Goal: Task Accomplishment & Management: Use online tool/utility

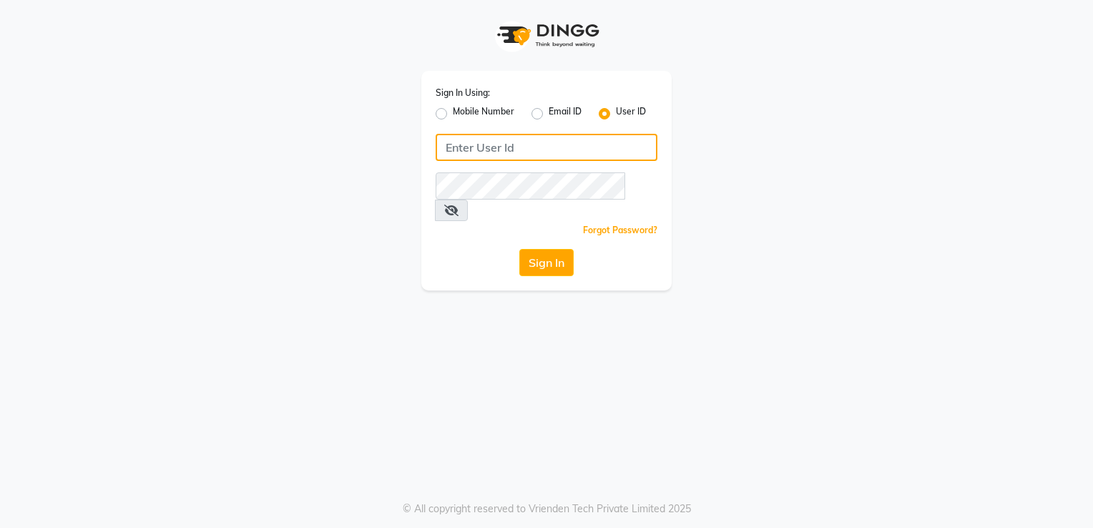
type input "shanuzz"
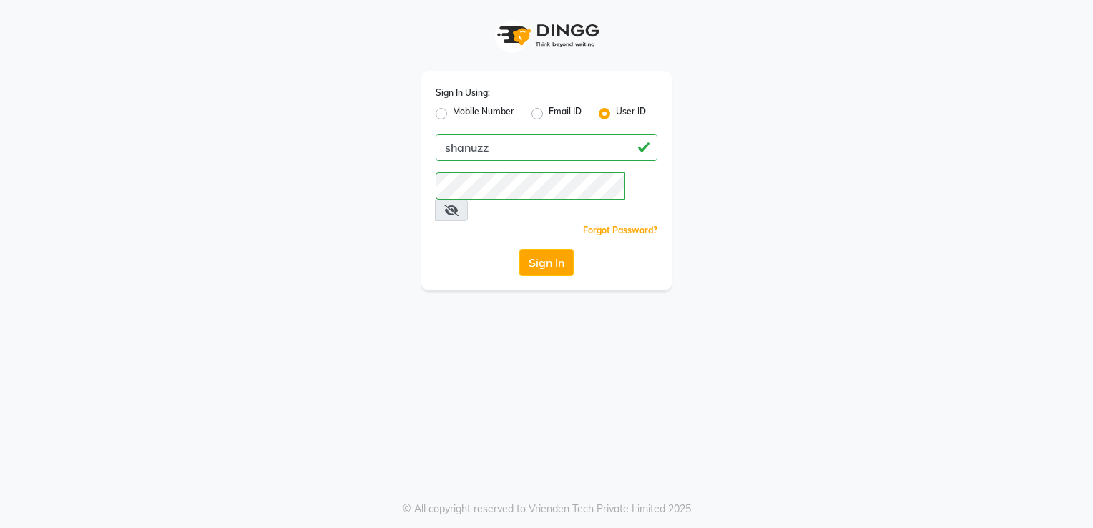
click at [453, 113] on label "Mobile Number" at bounding box center [484, 113] width 62 height 17
click at [453, 113] on input "Mobile Number" at bounding box center [457, 109] width 9 height 9
radio input "true"
radio input "false"
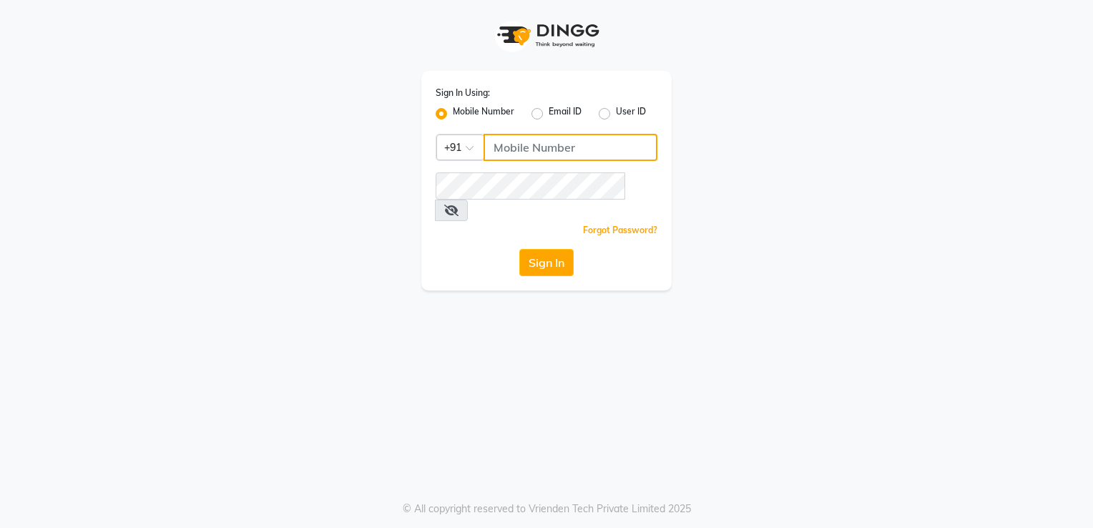
click at [541, 145] on input "Username" at bounding box center [571, 147] width 174 height 27
type input "8118811818"
click at [449, 218] on div "Sign In Using: Mobile Number Email ID User ID Country Code × [PHONE_NUMBER] Rem…" at bounding box center [546, 181] width 250 height 220
click at [540, 249] on button "Sign In" at bounding box center [546, 262] width 54 height 27
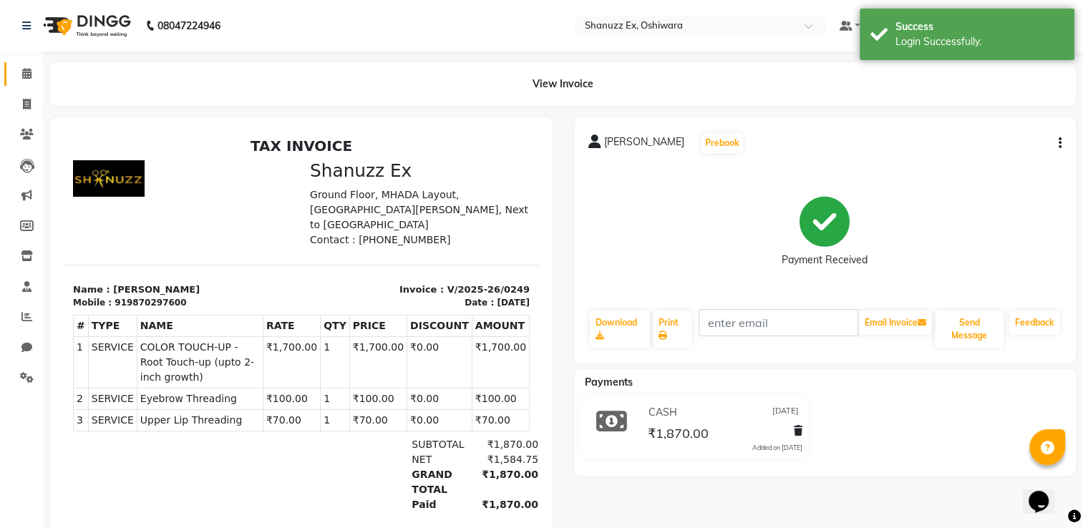
click at [31, 64] on link "Calendar" at bounding box center [21, 74] width 34 height 24
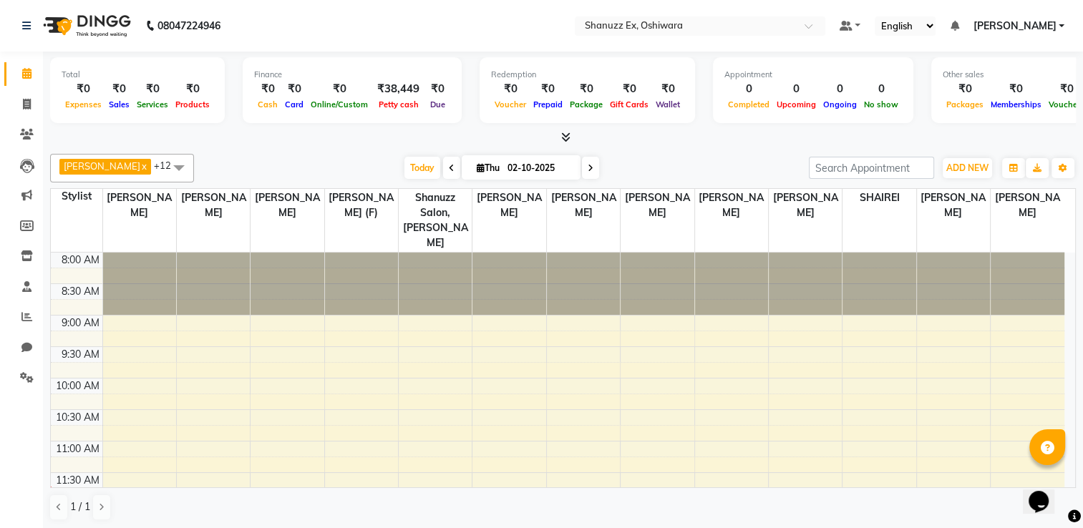
click at [503, 159] on input "02-10-2025" at bounding box center [539, 167] width 72 height 21
select select "10"
select select "2025"
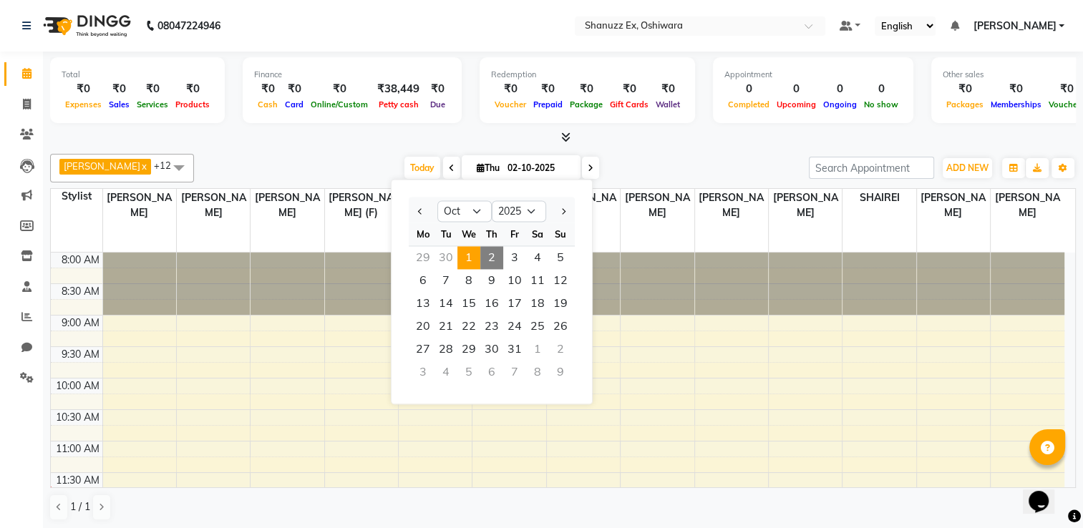
click at [477, 250] on span "1" at bounding box center [468, 257] width 23 height 23
type input "01-10-2025"
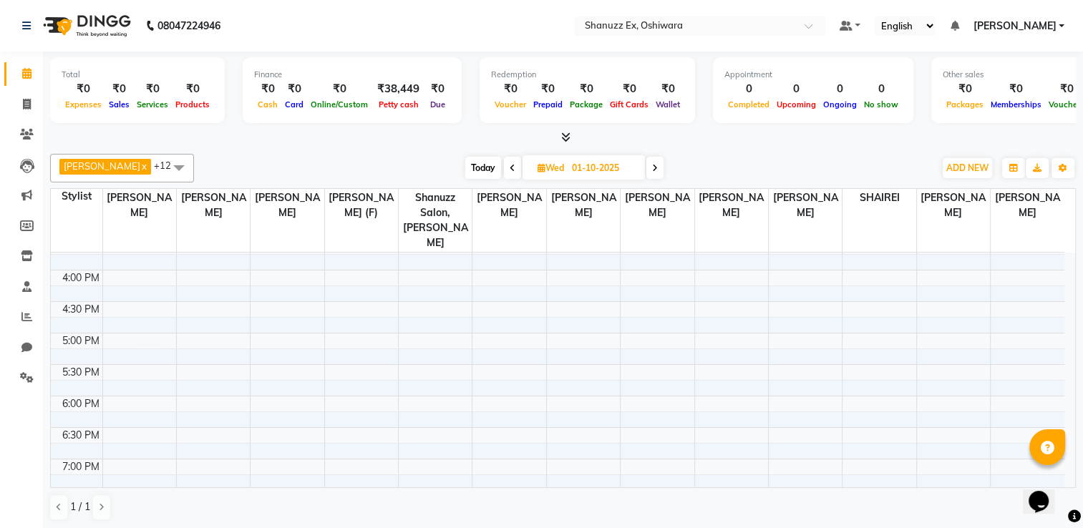
scroll to position [488, 0]
click at [567, 160] on input "01-10-2025" at bounding box center [603, 167] width 72 height 21
select select "10"
select select "2025"
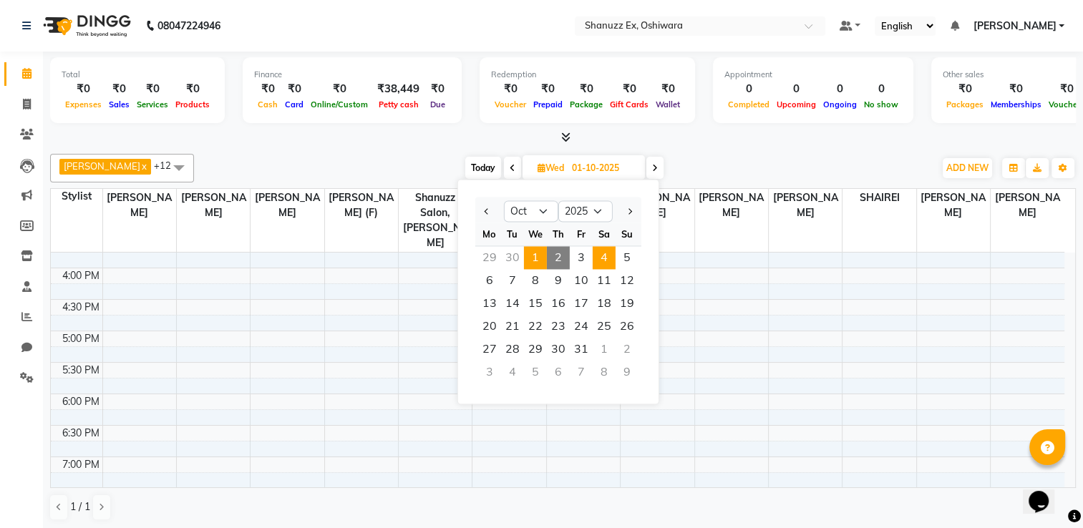
click at [607, 253] on span "4" at bounding box center [603, 257] width 23 height 23
type input "04-10-2025"
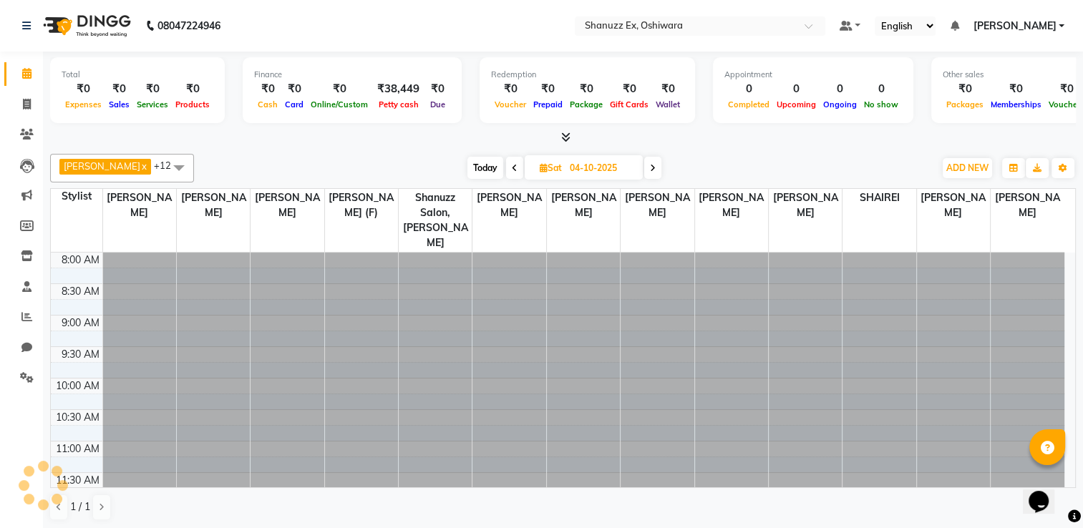
scroll to position [188, 0]
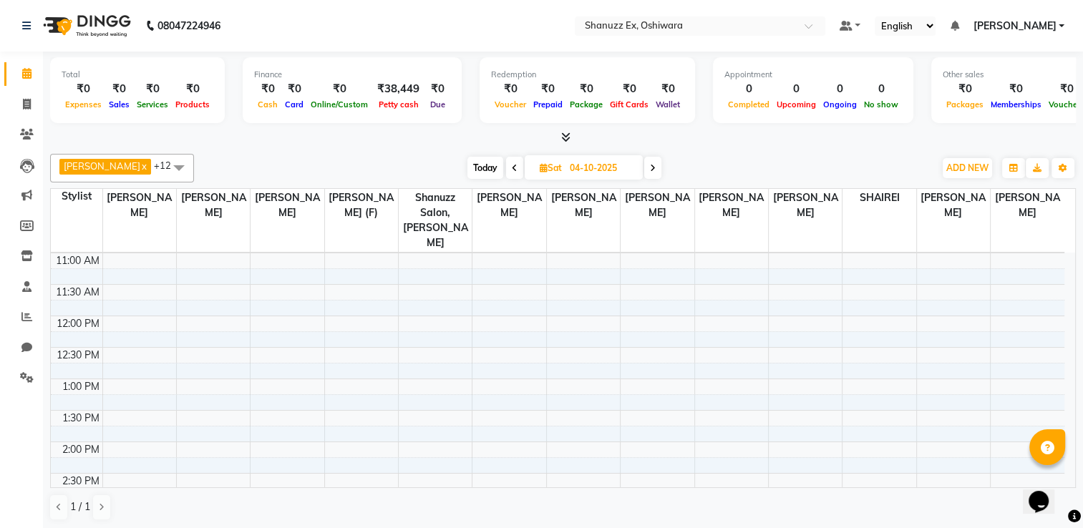
click at [1025, 29] on span "[PERSON_NAME]" at bounding box center [1013, 26] width 83 height 15
